Goal: Information Seeking & Learning: Learn about a topic

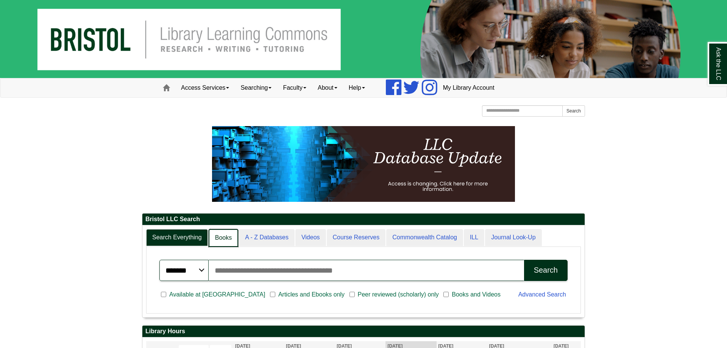
click at [216, 238] on link "Books" at bounding box center [224, 238] width 30 height 18
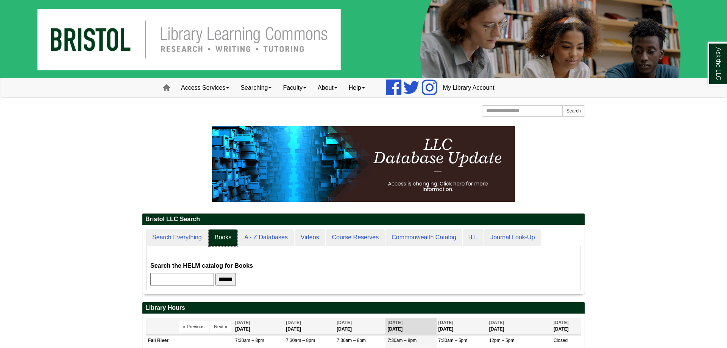
scroll to position [68, 442]
click at [208, 274] on input "text" at bounding box center [182, 279] width 64 height 13
type input "****"
click at [215, 273] on input "******" at bounding box center [225, 279] width 20 height 13
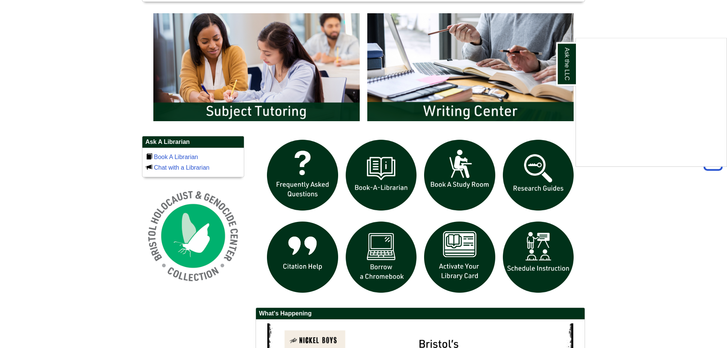
scroll to position [388, 0]
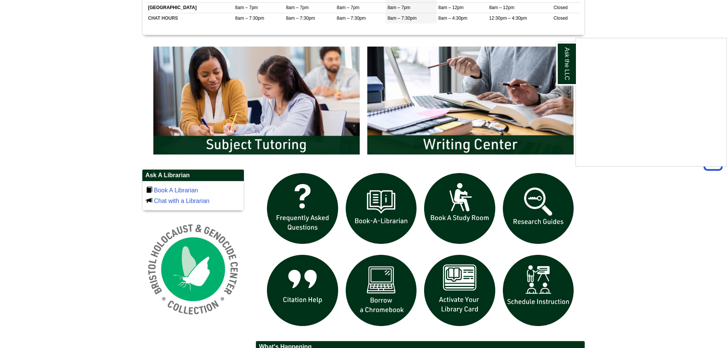
click at [548, 200] on div "Ask the LLC" at bounding box center [363, 174] width 727 height 348
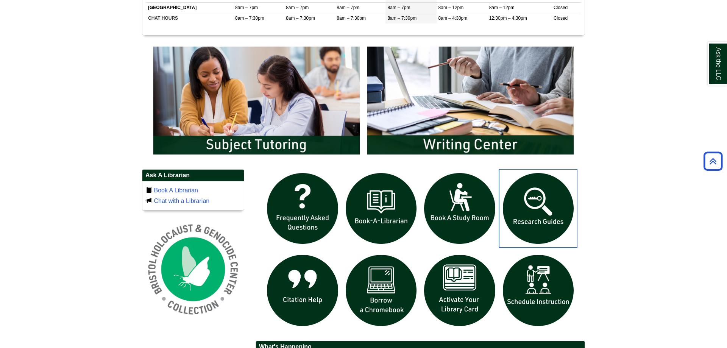
click at [548, 200] on img "slideshow" at bounding box center [538, 208] width 79 height 79
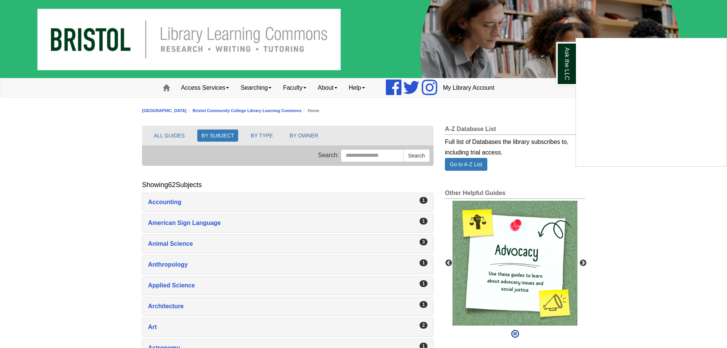
click at [583, 260] on div "Ask the LLC" at bounding box center [363, 174] width 727 height 348
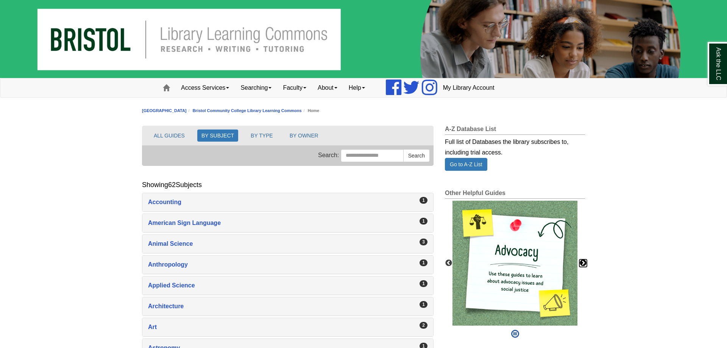
click at [583, 260] on button "Next" at bounding box center [583, 263] width 8 height 8
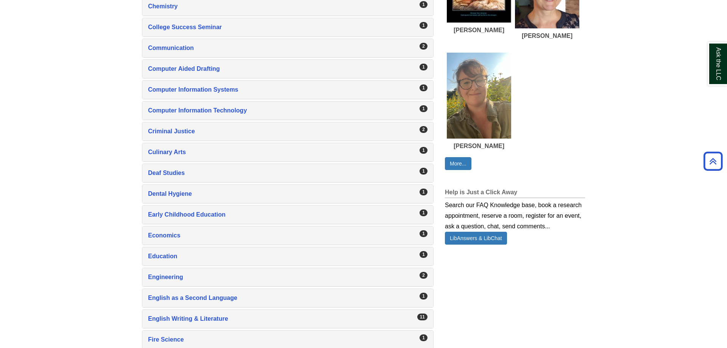
scroll to position [579, 0]
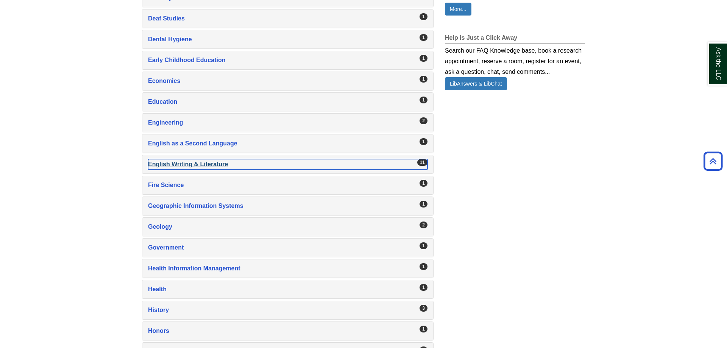
click at [178, 166] on div "English Writing & Literature , 11 guides" at bounding box center [287, 164] width 279 height 11
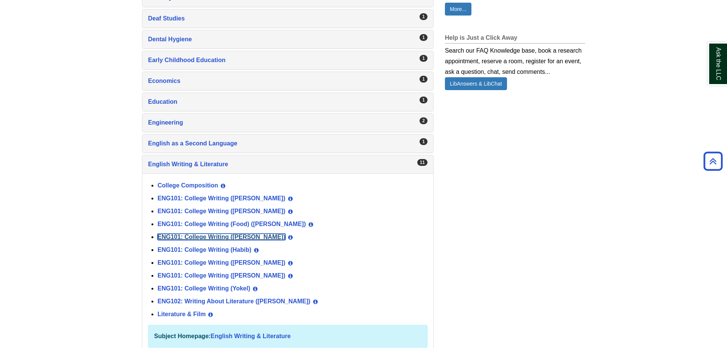
click at [191, 236] on link "ENG101: College Writing (Geary)" at bounding box center [221, 237] width 128 height 6
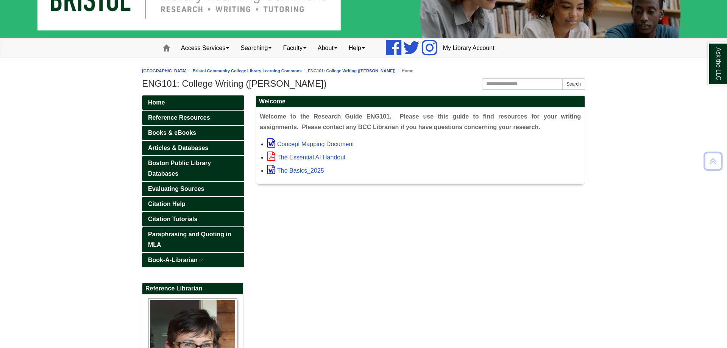
scroll to position [39, 0]
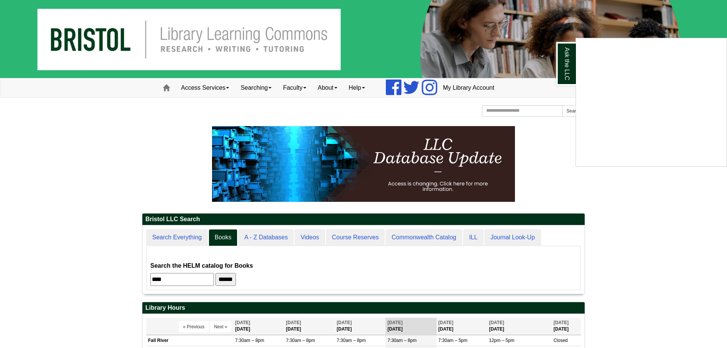
click at [263, 241] on div "Ask the LLC" at bounding box center [363, 174] width 727 height 348
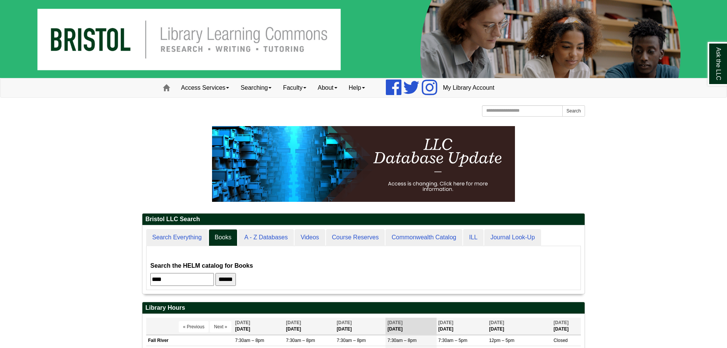
scroll to position [69, 442]
click at [263, 241] on link "A - Z Databases" at bounding box center [266, 237] width 56 height 17
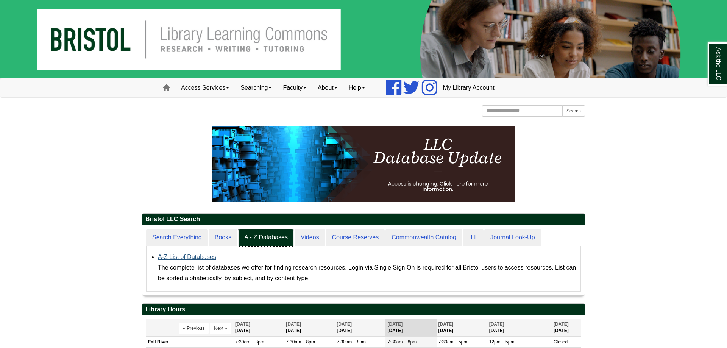
scroll to position [70, 442]
click at [184, 258] on link "A-Z List of Databases" at bounding box center [187, 257] width 58 height 6
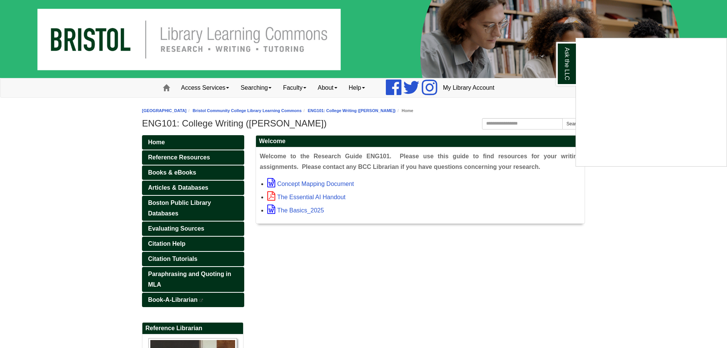
scroll to position [39, 0]
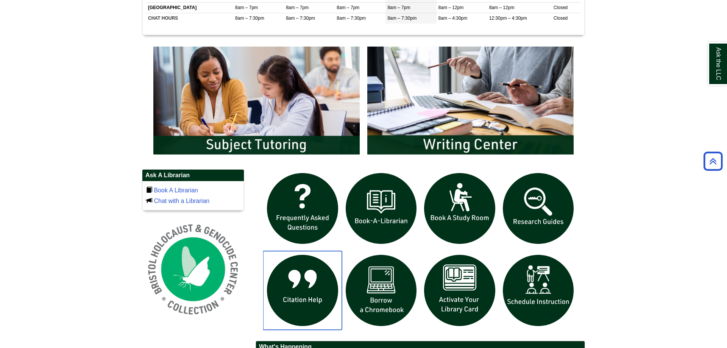
click at [309, 304] on img "slideshow" at bounding box center [302, 290] width 79 height 79
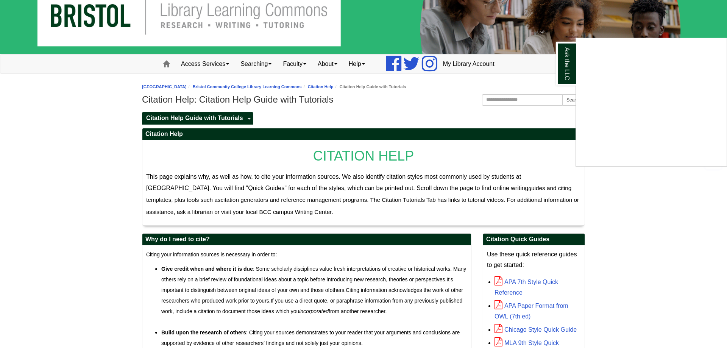
scroll to position [116, 0]
